Goal: Task Accomplishment & Management: Use online tool/utility

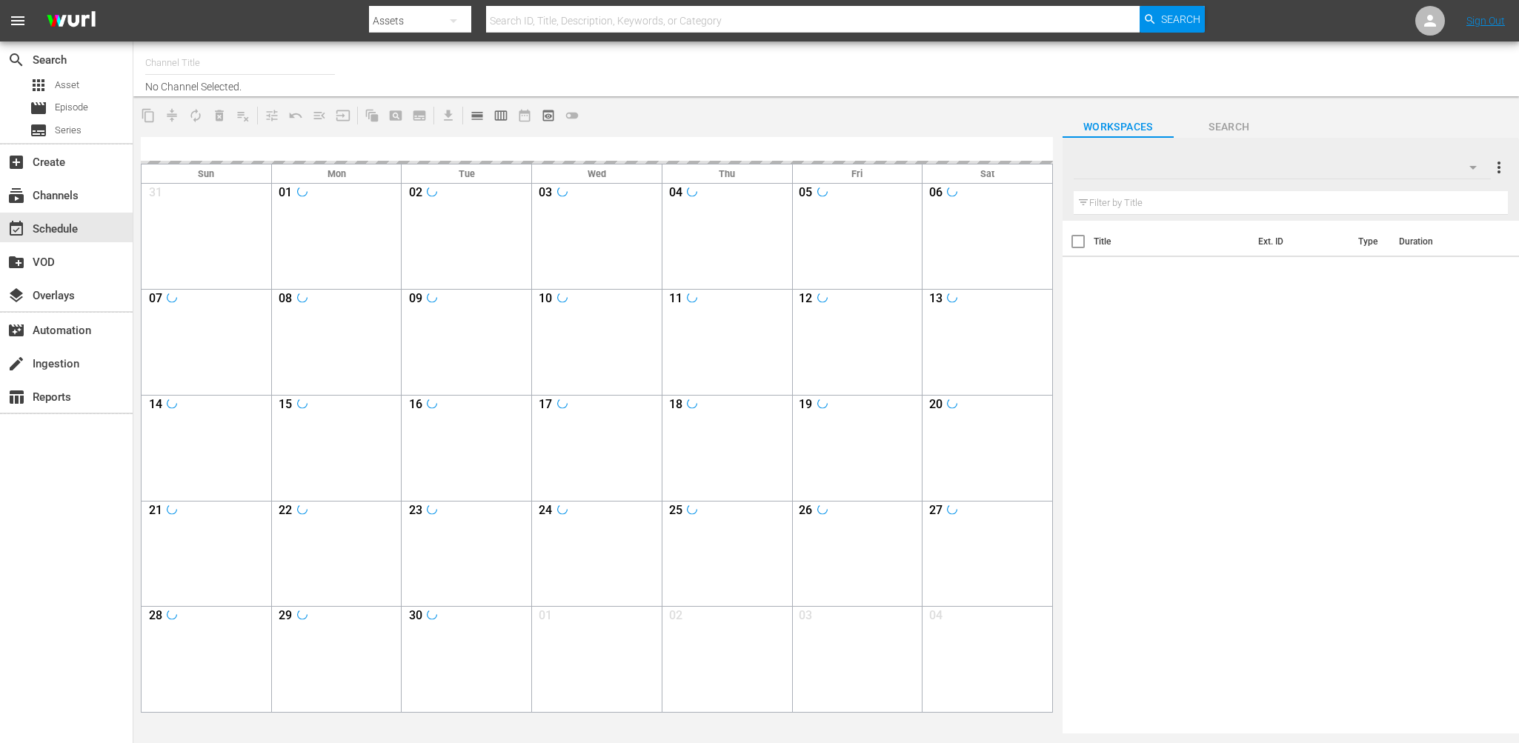
type input "Soul Flix (1949)"
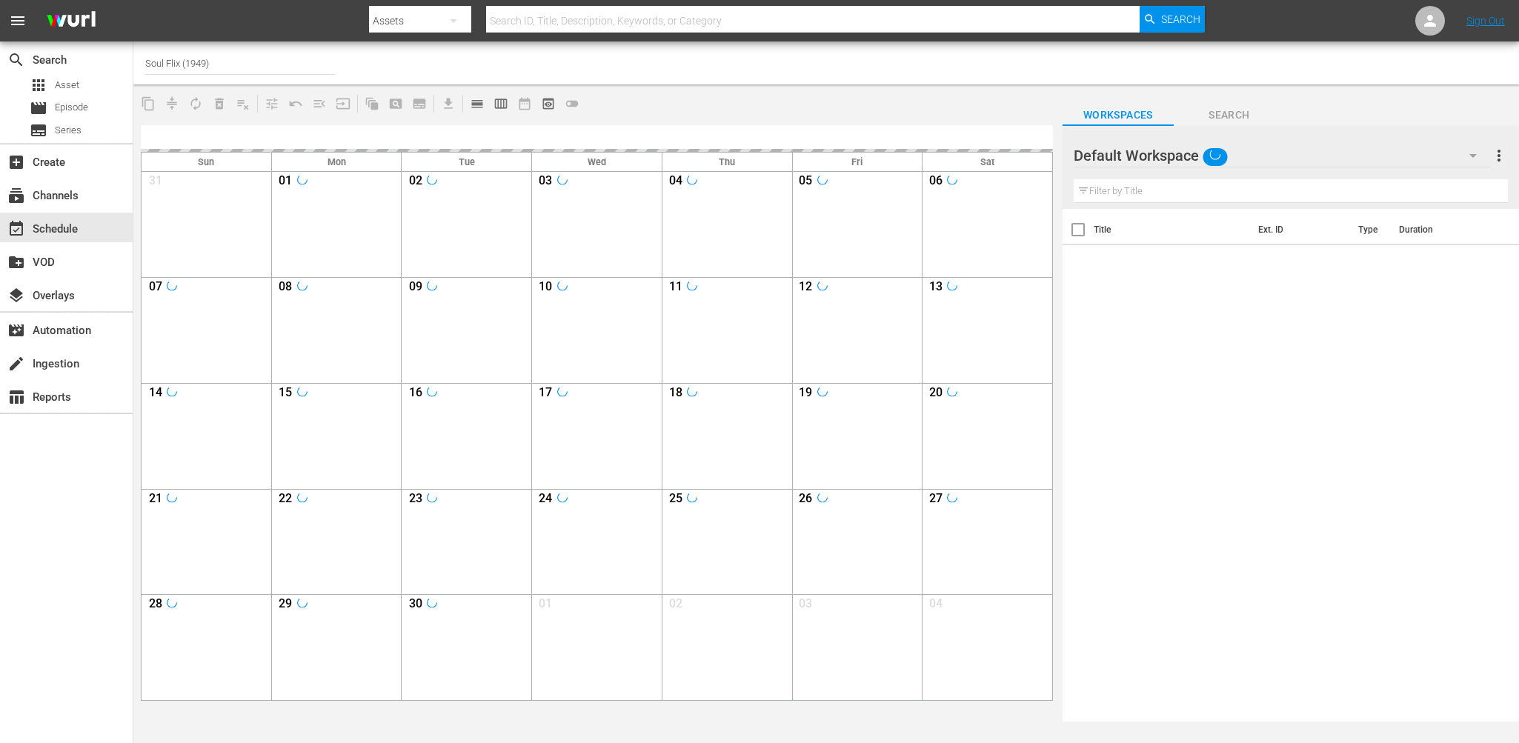
type input "Soul Flix (1949)"
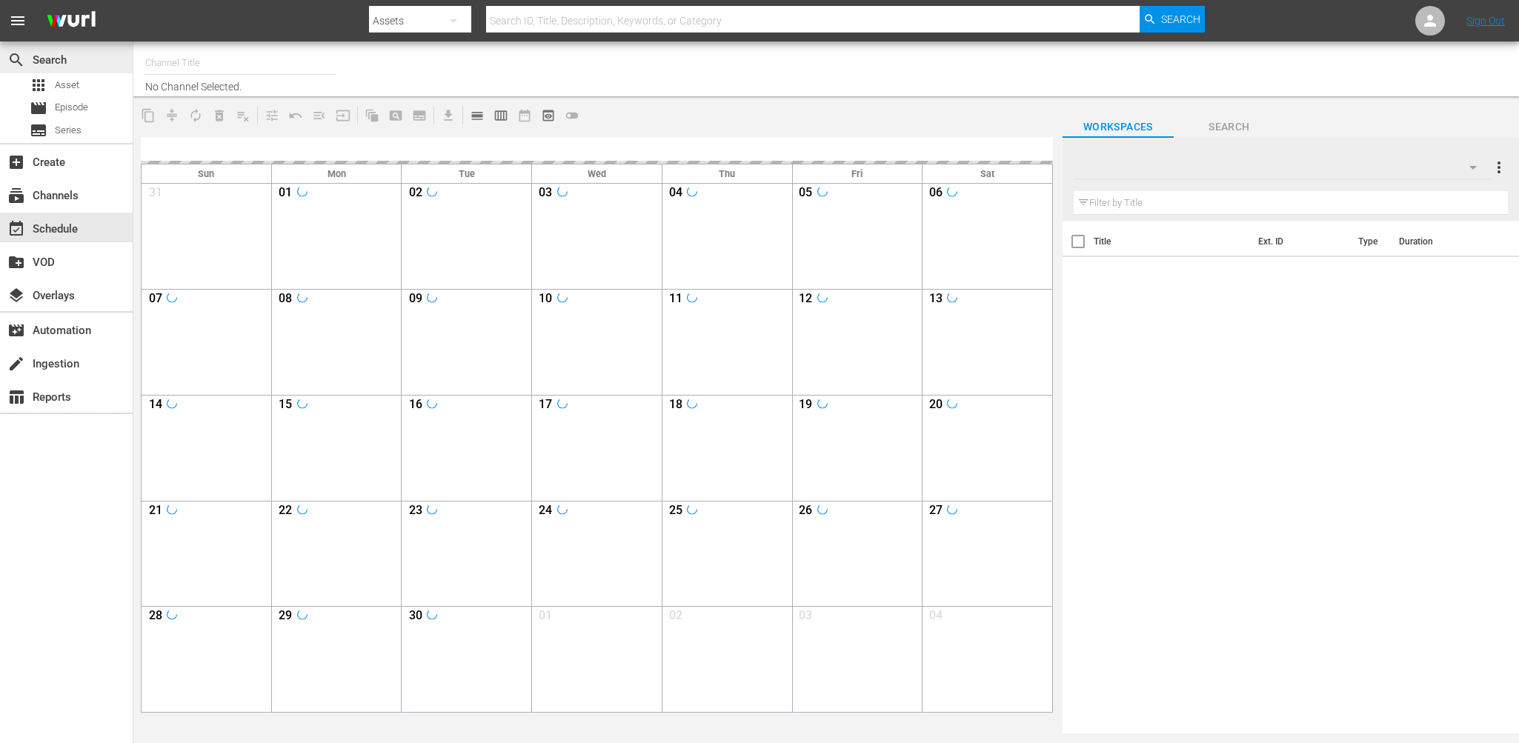
type input "Soul Flix (1949)"
